Goal: Task Accomplishment & Management: Use online tool/utility

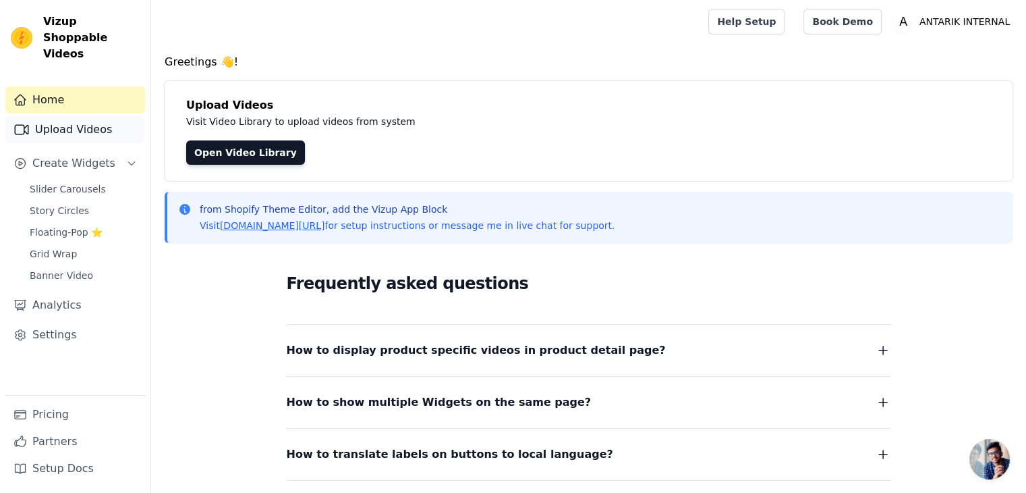
click at [90, 125] on link "Upload Videos" at bounding box center [75, 129] width 140 height 27
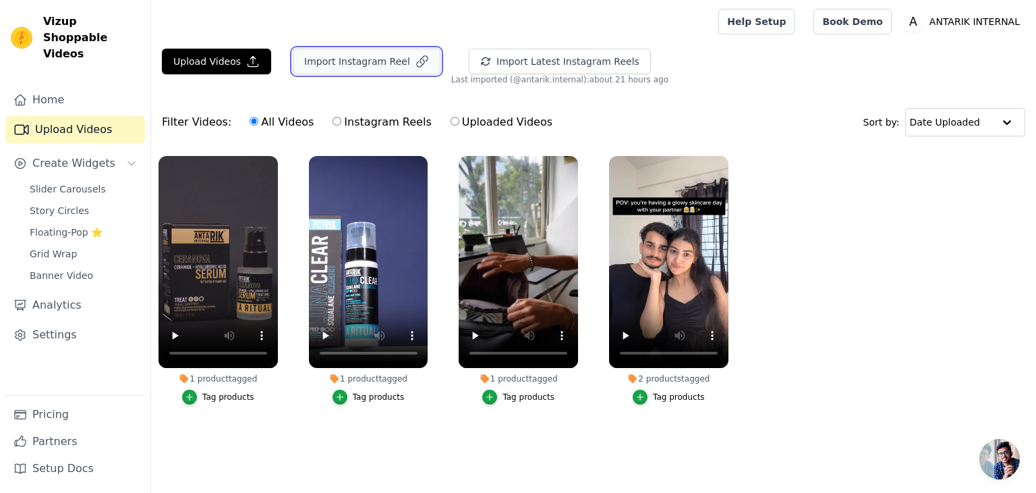
click at [348, 60] on button "Import Instagram Reel" at bounding box center [367, 62] width 148 height 26
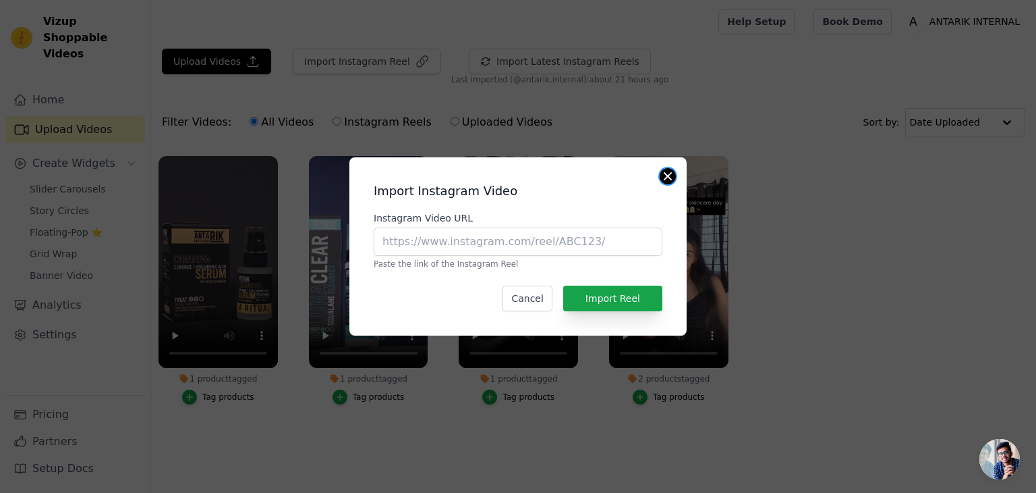
click at [666, 169] on button "Close modal" at bounding box center [668, 176] width 16 height 16
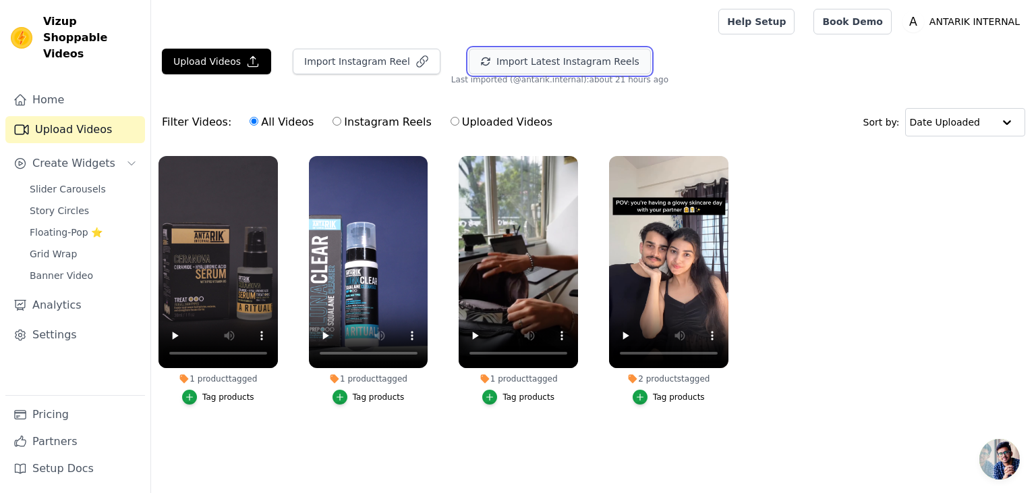
click at [555, 50] on button "Import Latest Instagram Reels" at bounding box center [560, 62] width 182 height 26
click at [333, 120] on input "Instagram Reels" at bounding box center [337, 121] width 9 height 9
radio input "true"
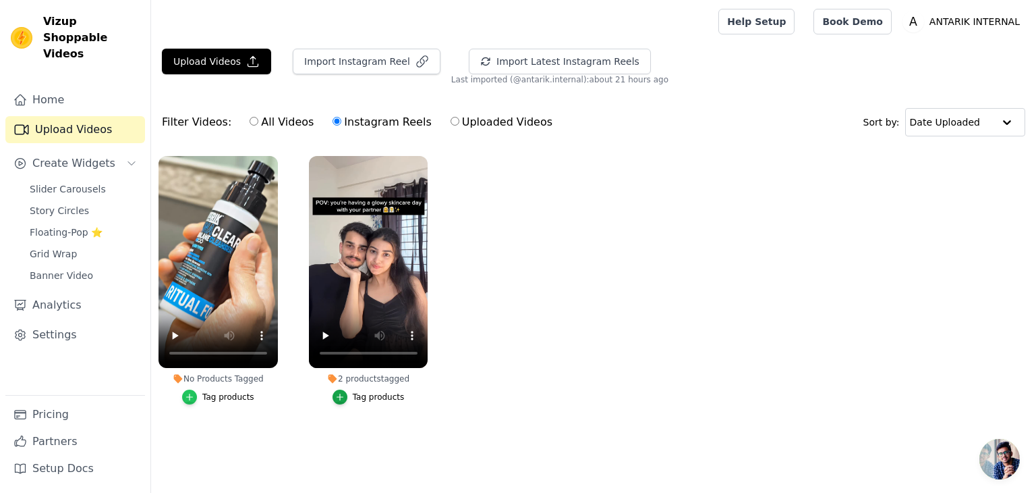
click at [194, 397] on icon "button" at bounding box center [189, 396] width 9 height 9
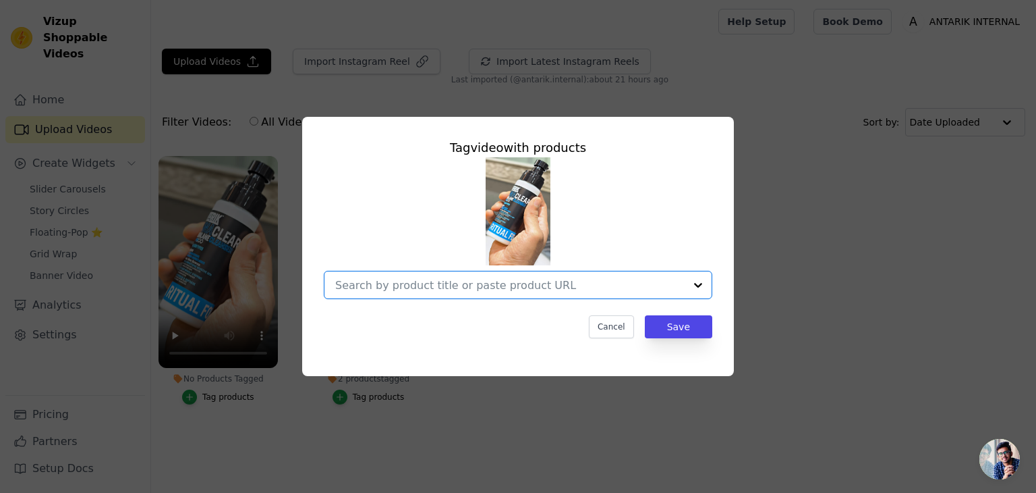
click at [462, 292] on input "No Products Tagged Tag video with products Option undefined, selected. Select i…" at bounding box center [510, 285] width 350 height 13
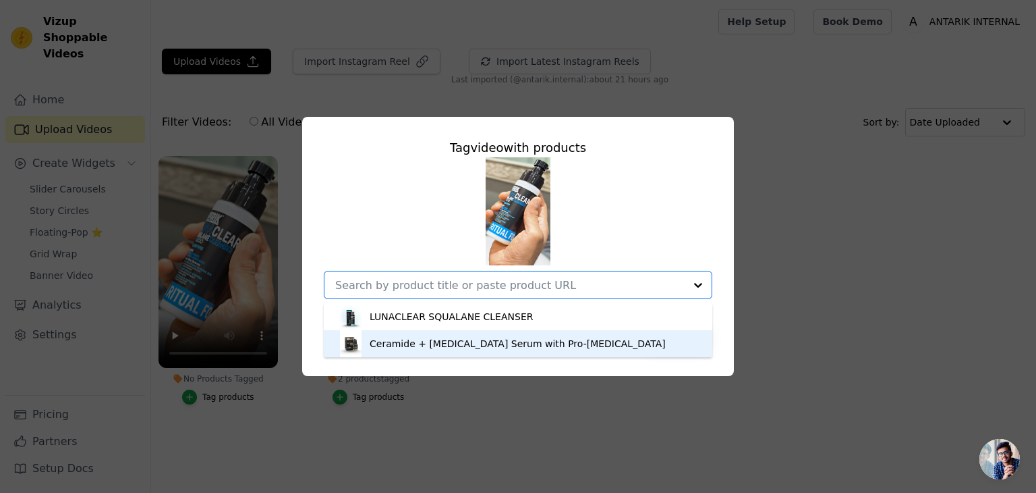
click at [410, 348] on div "Ceramide + [MEDICAL_DATA] Serum with Pro-[MEDICAL_DATA]" at bounding box center [518, 343] width 296 height 13
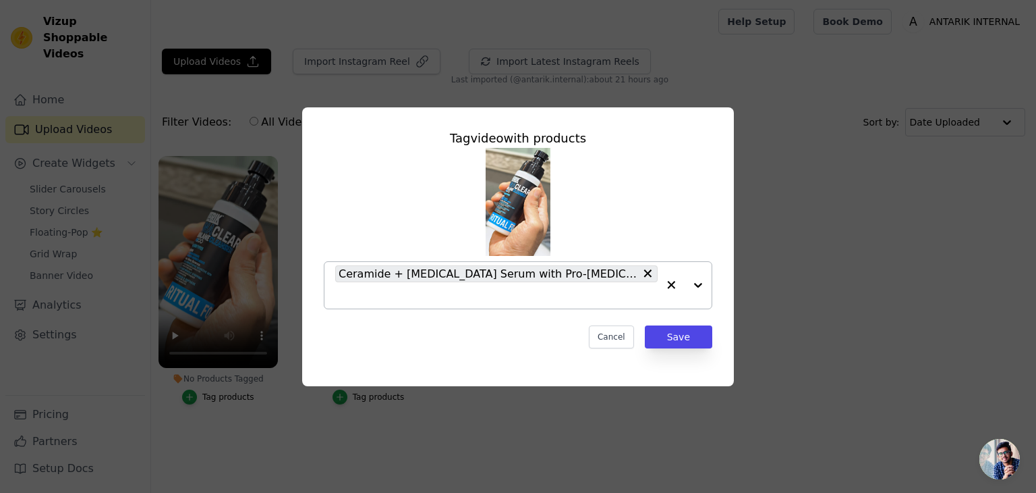
click at [696, 282] on div at bounding box center [685, 285] width 54 height 47
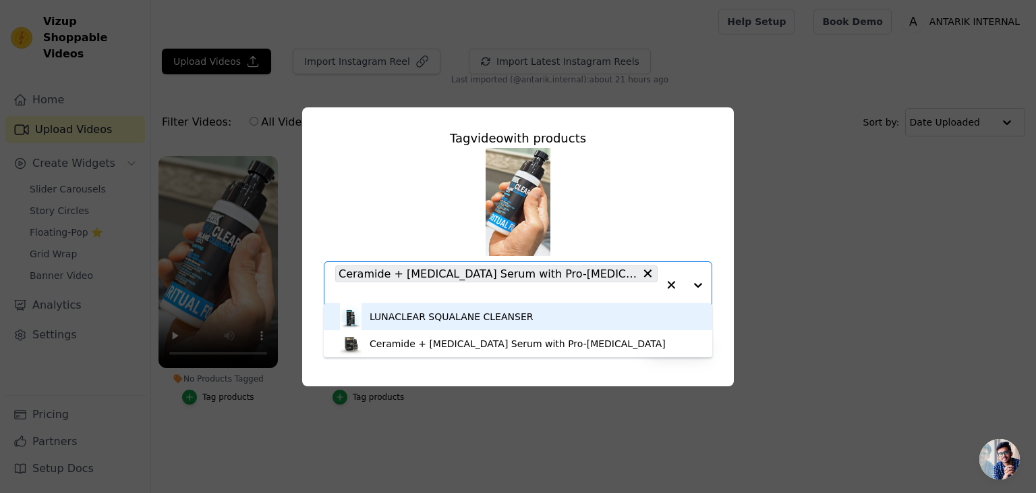
click at [486, 310] on div "LUNACLEAR SQUALANE CLEANSER" at bounding box center [451, 316] width 163 height 13
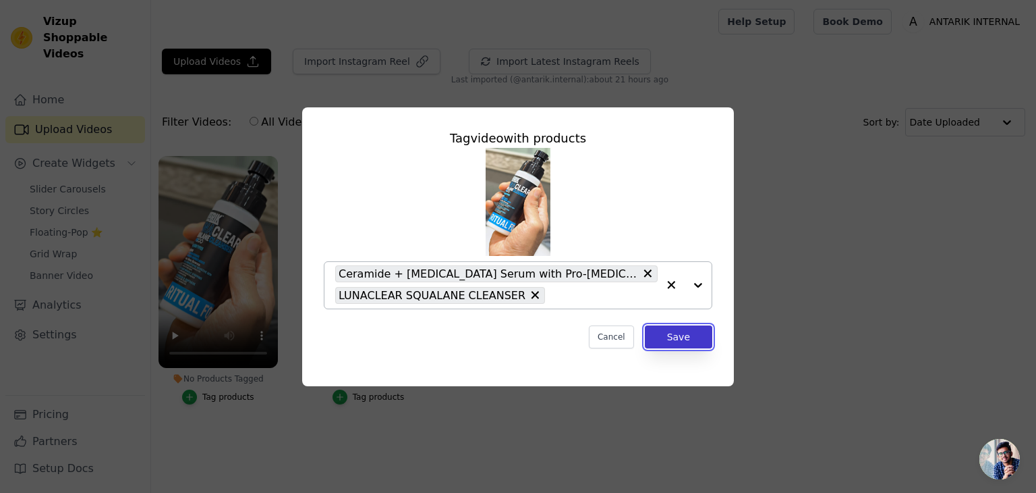
click at [673, 333] on button "Save" at bounding box center [678, 336] width 67 height 23
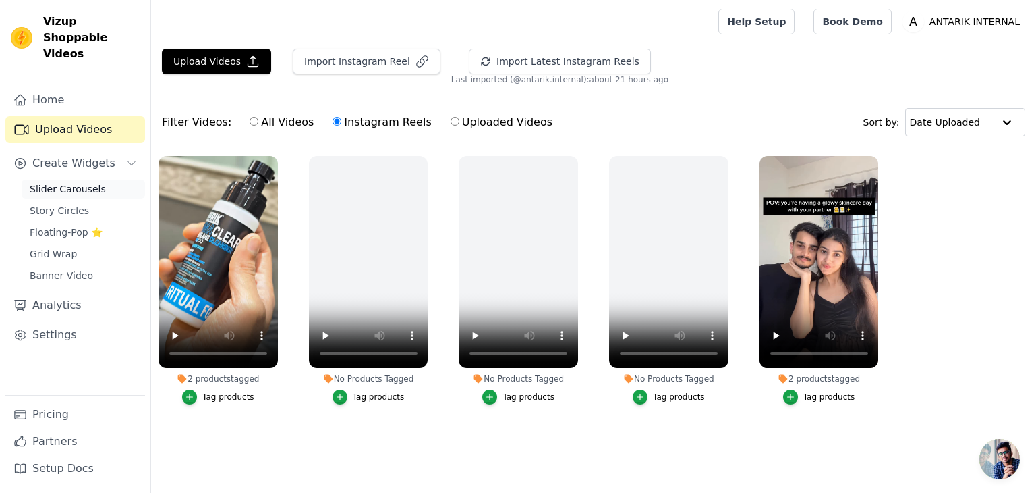
click at [91, 182] on span "Slider Carousels" at bounding box center [68, 188] width 76 height 13
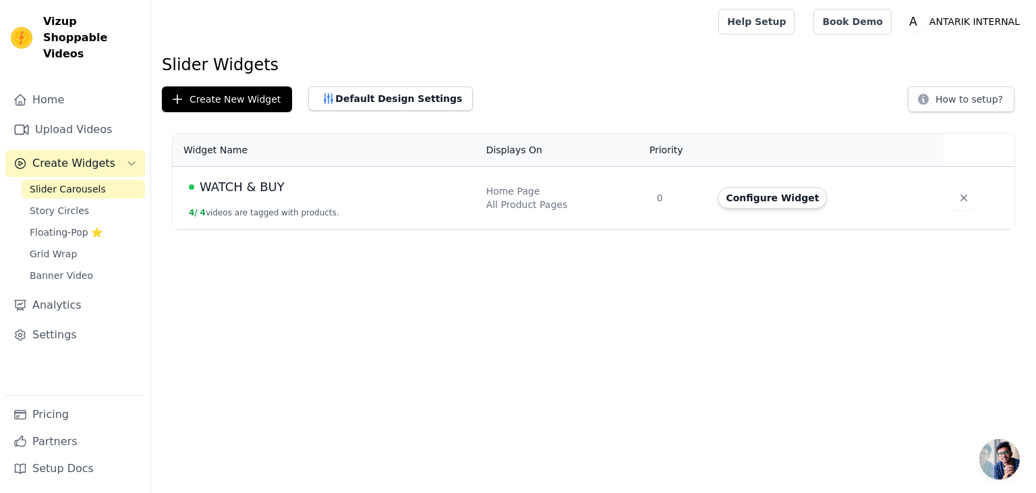
click at [257, 208] on button "4 / 4 videos are tagged with products." at bounding box center [264, 212] width 150 height 11
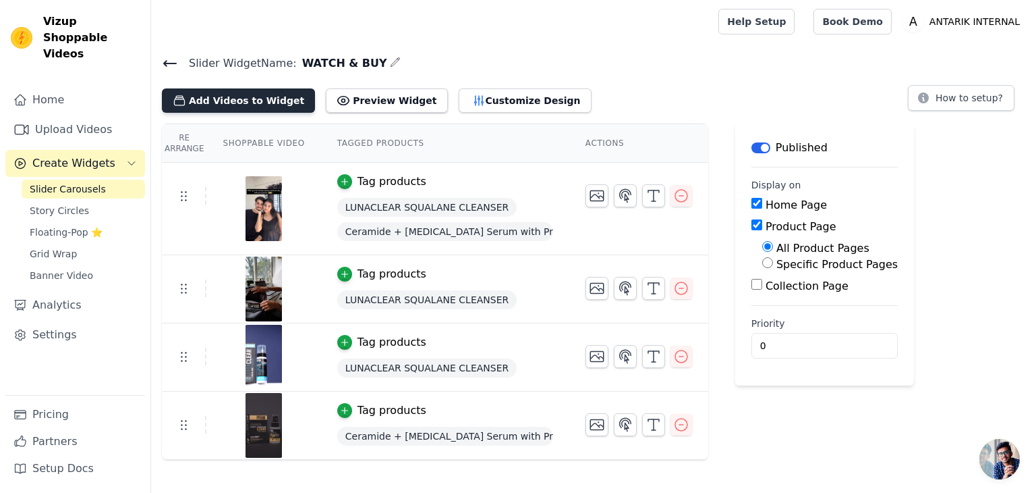
click at [246, 92] on button "Add Videos to Widget" at bounding box center [238, 100] width 153 height 24
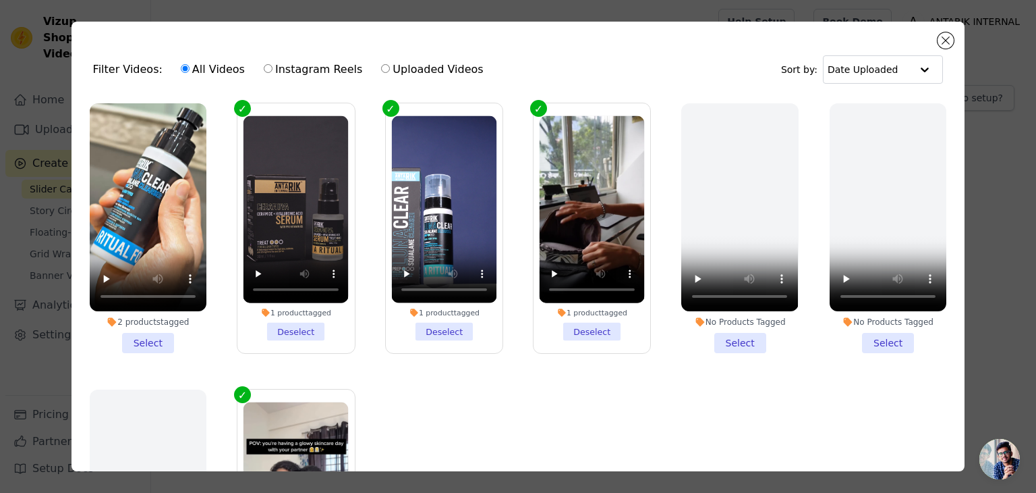
click at [150, 339] on li "2 products tagged Select" at bounding box center [148, 228] width 117 height 250
click at [0, 0] on input "2 products tagged Select" at bounding box center [0, 0] width 0 height 0
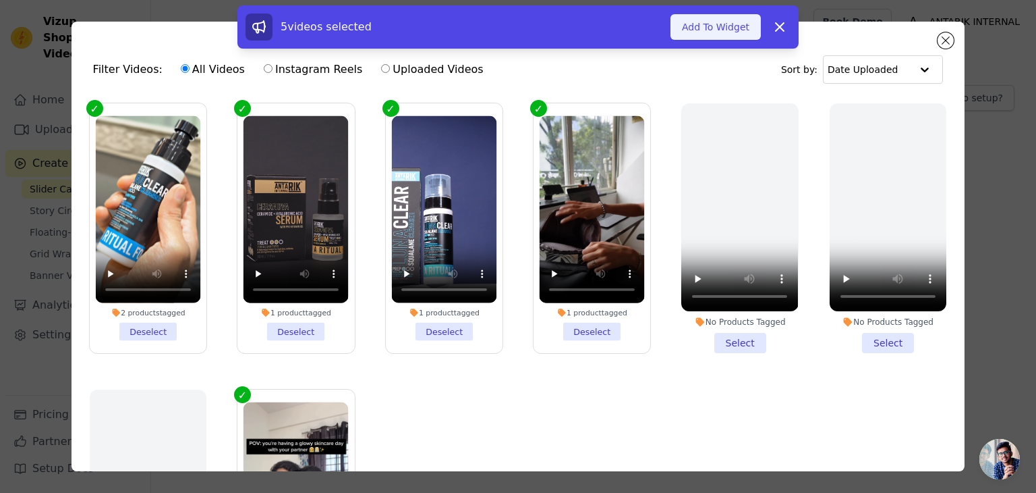
click at [706, 22] on button "Add To Widget" at bounding box center [716, 27] width 90 height 26
